Goal: Transaction & Acquisition: Purchase product/service

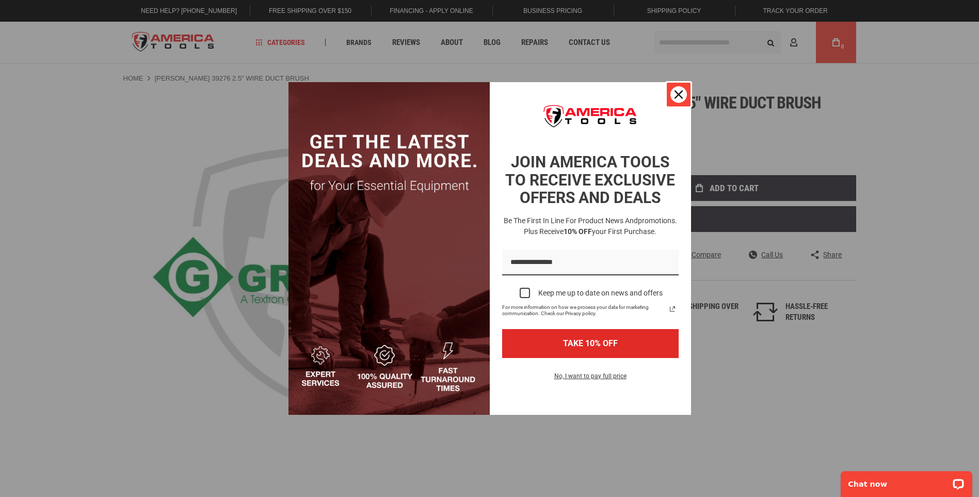
click at [673, 96] on div "Close" at bounding box center [679, 94] width 17 height 17
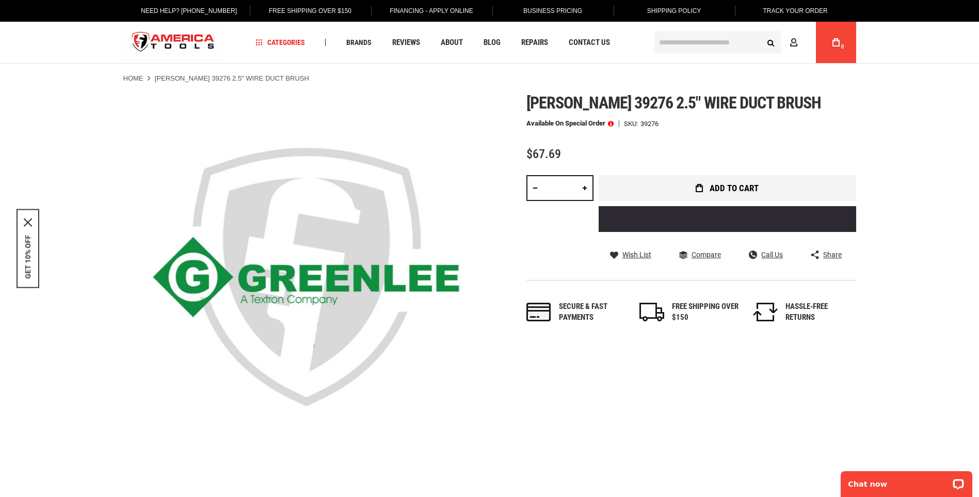
click at [666, 178] on button "Add to Cart" at bounding box center [728, 188] width 258 height 26
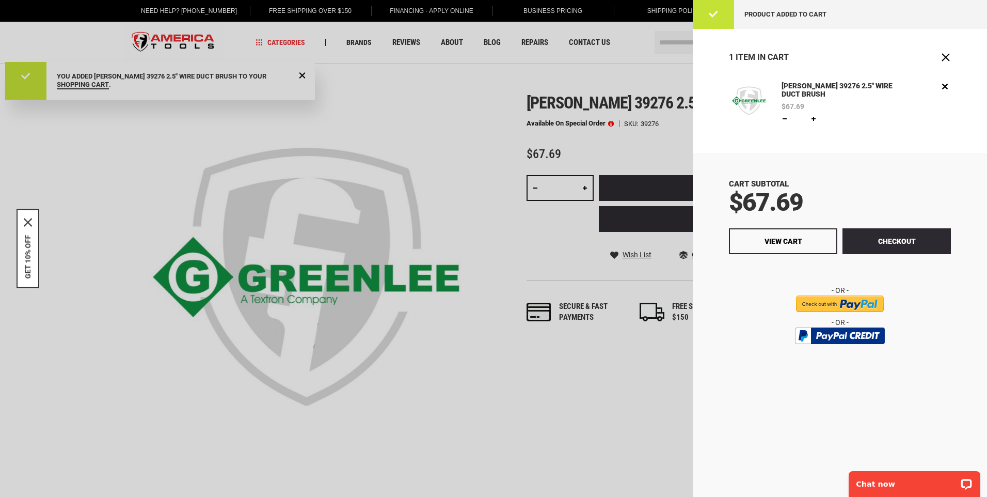
click at [753, 96] on img at bounding box center [749, 101] width 40 height 40
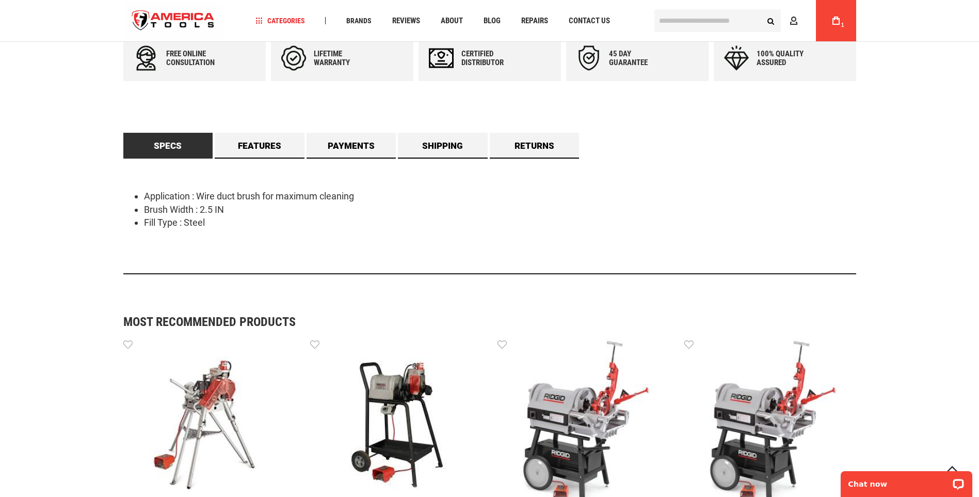
scroll to position [516, 0]
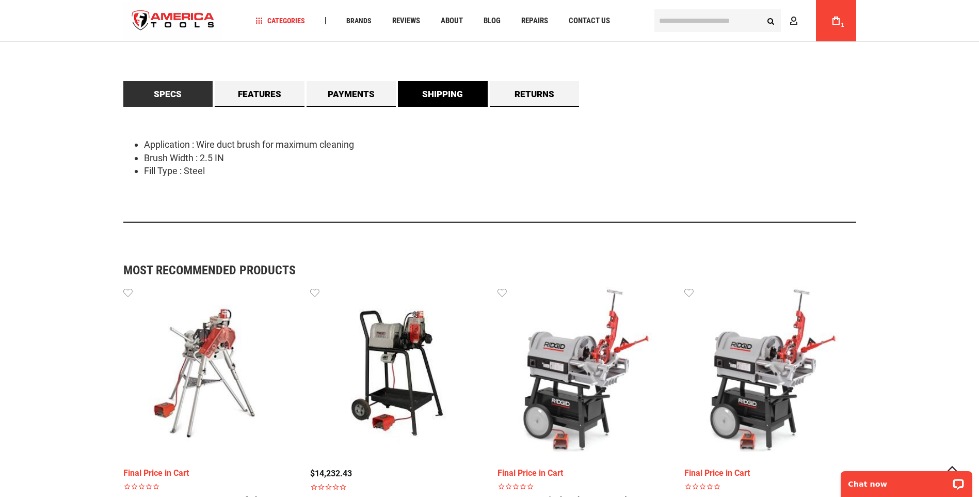
click at [429, 98] on link "Shipping" at bounding box center [443, 94] width 90 height 26
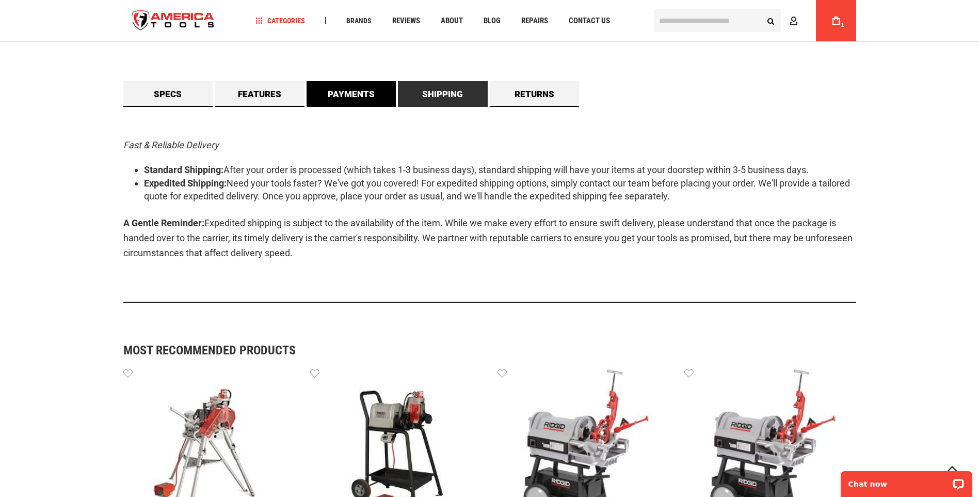
click at [374, 103] on link "Payments" at bounding box center [352, 94] width 90 height 26
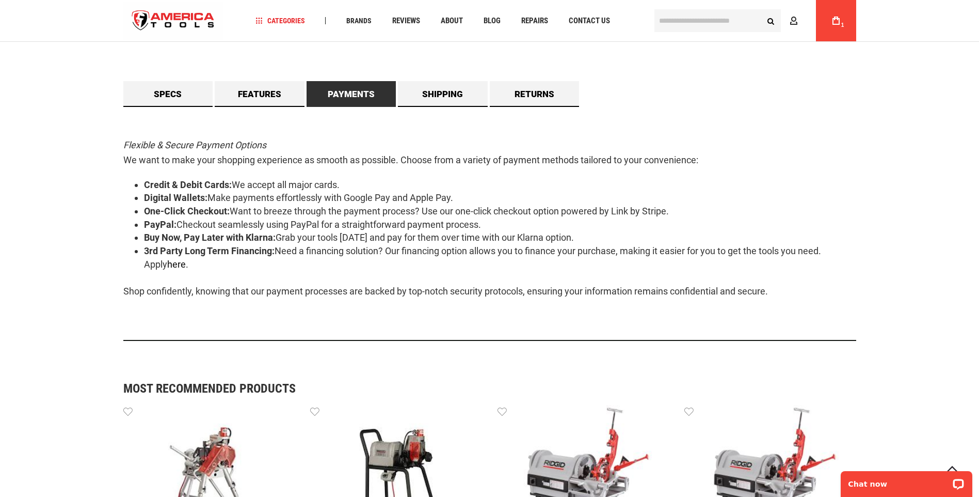
click at [167, 261] on link "here" at bounding box center [176, 264] width 19 height 11
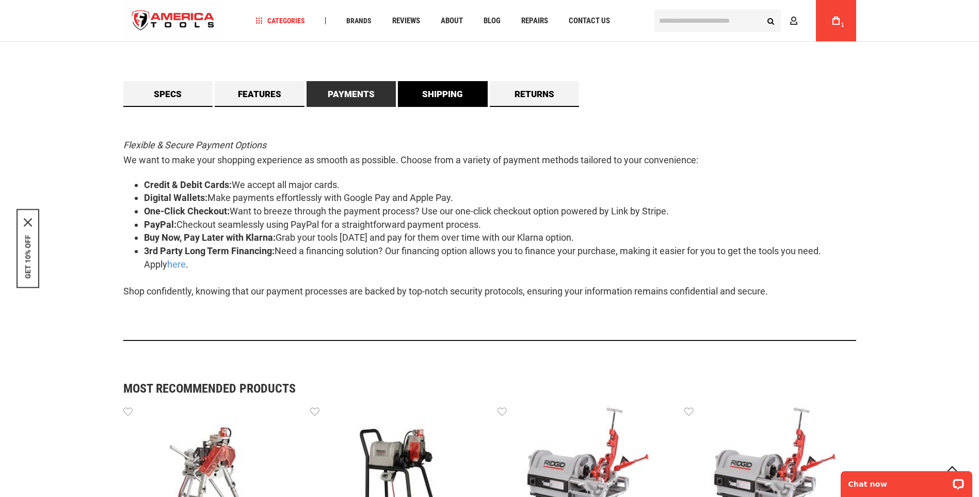
click at [424, 96] on link "Shipping" at bounding box center [443, 94] width 90 height 26
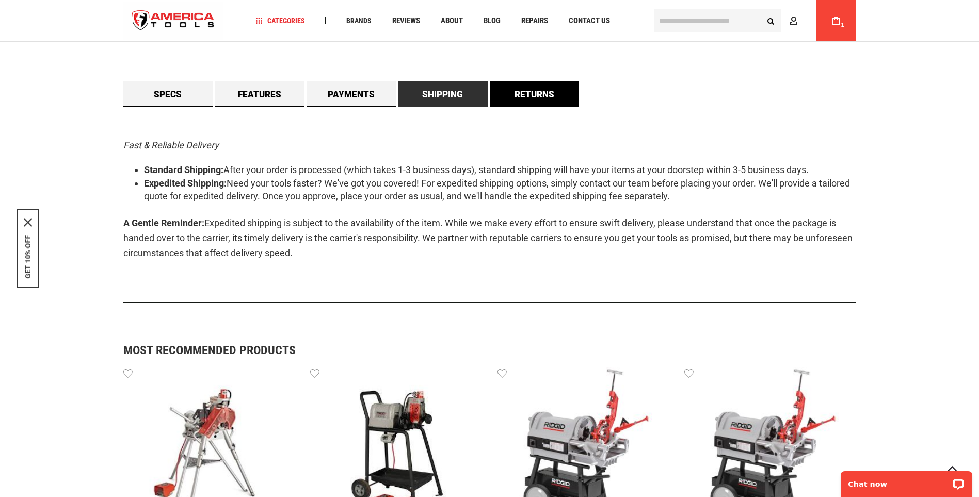
click at [527, 90] on link "Returns" at bounding box center [535, 94] width 90 height 26
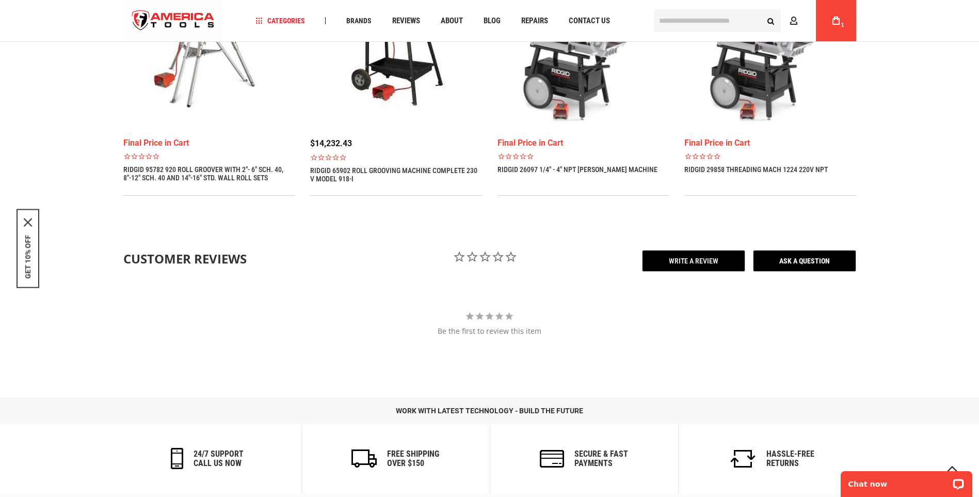
scroll to position [1115, 0]
